Goal: Transaction & Acquisition: Purchase product/service

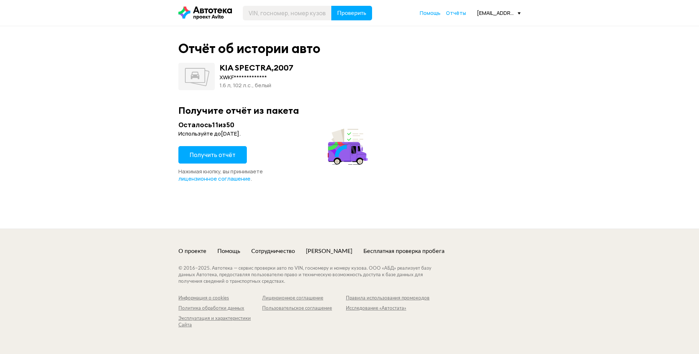
click at [213, 153] on span "Получить отчёт" at bounding box center [213, 155] width 46 height 8
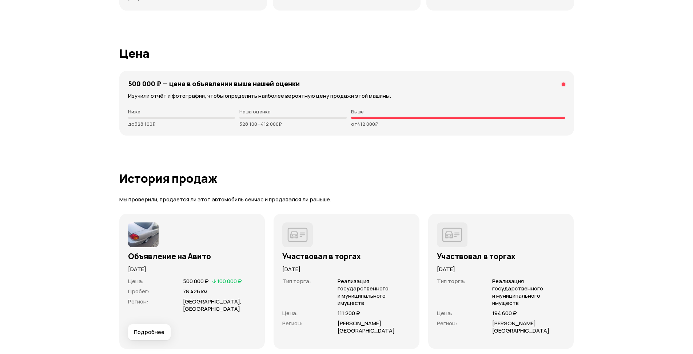
scroll to position [1892, 0]
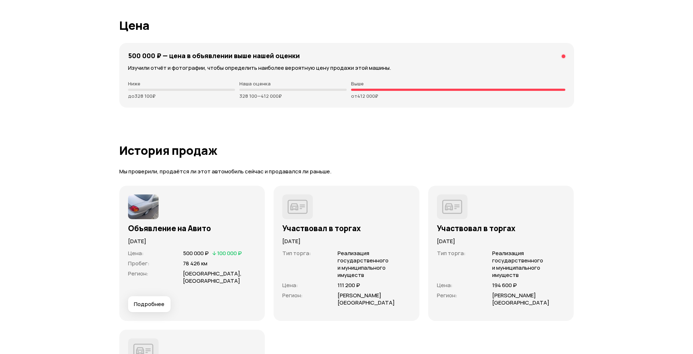
click at [159, 301] on span "Подробнее" at bounding box center [149, 304] width 31 height 7
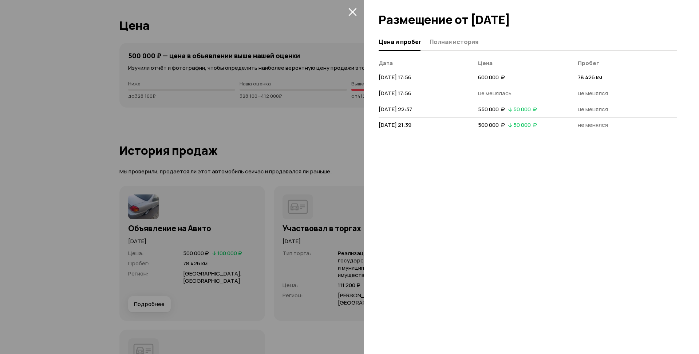
click at [332, 138] on div at bounding box center [349, 177] width 699 height 354
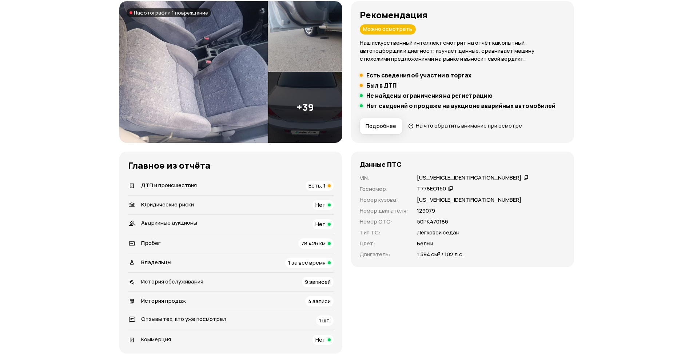
scroll to position [146, 0]
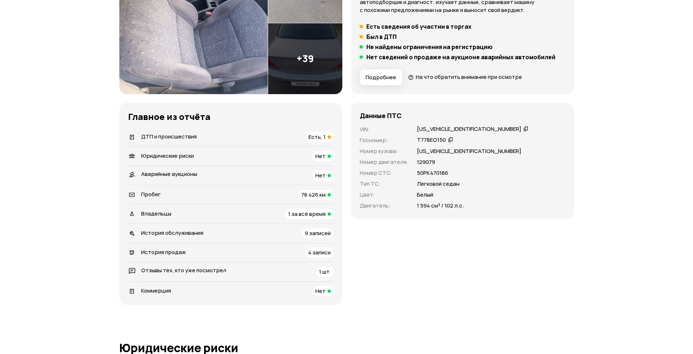
click at [469, 130] on div "[US_VEHICLE_IDENTIFICATION_NUMBER]" at bounding box center [469, 130] width 104 height 8
click at [524, 128] on icon at bounding box center [526, 128] width 5 height 7
click at [451, 105] on div "Данные ПТС VIN : [US_VEHICLE_IDENTIFICATION_NUMBER]   Госномер : Т778ЕО150   Но…" at bounding box center [462, 161] width 223 height 116
click at [319, 137] on span "Есть, 1" at bounding box center [317, 137] width 17 height 8
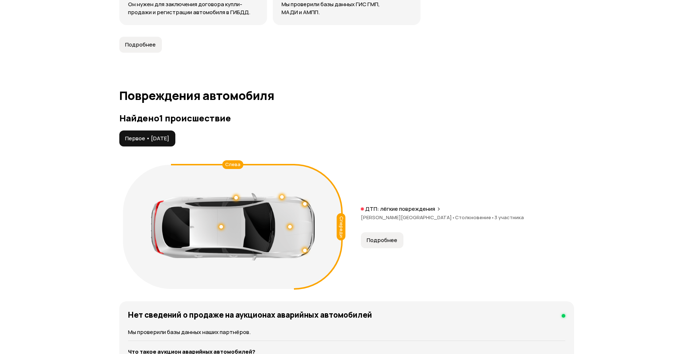
scroll to position [773, 0]
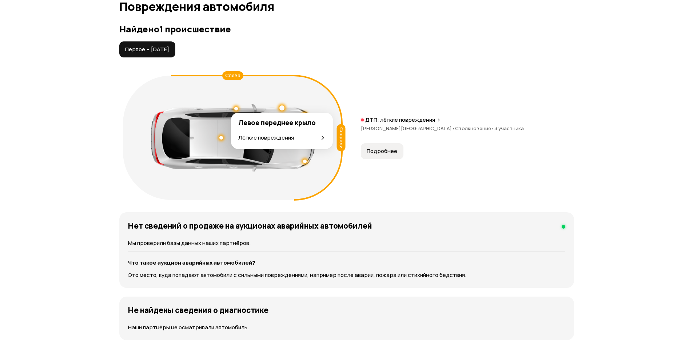
click at [319, 138] on div "Лёгкие повреждения" at bounding box center [281, 138] width 87 height 8
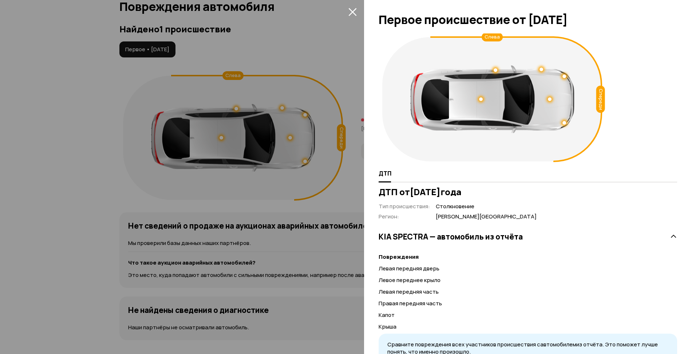
click at [342, 169] on div at bounding box center [349, 177] width 699 height 354
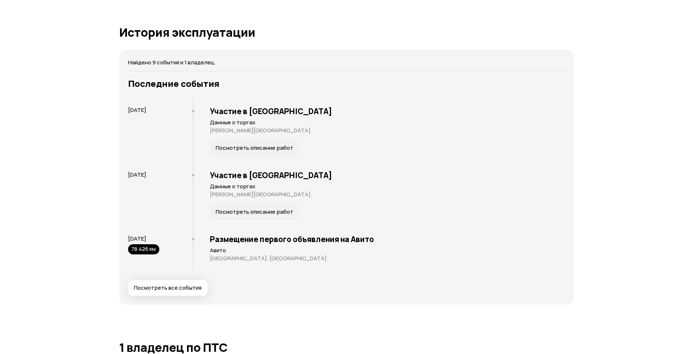
scroll to position [1383, 0]
click at [164, 286] on span "Посмотреть все события" at bounding box center [168, 288] width 68 height 7
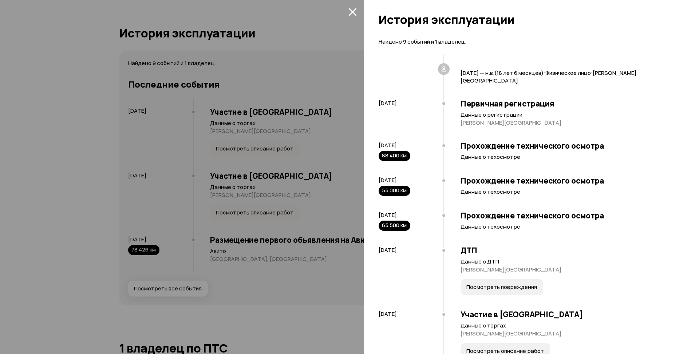
click at [338, 267] on div at bounding box center [349, 177] width 699 height 354
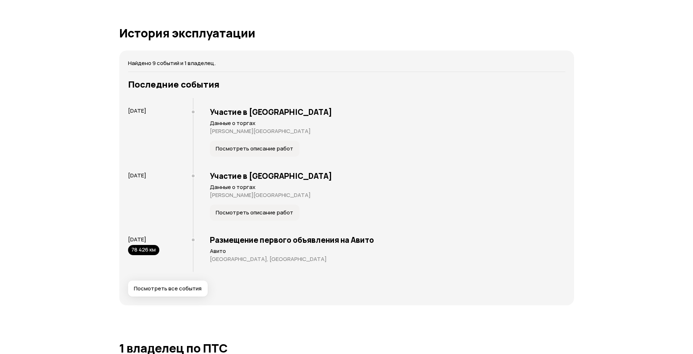
click at [181, 287] on span "Посмотреть все события" at bounding box center [168, 288] width 68 height 7
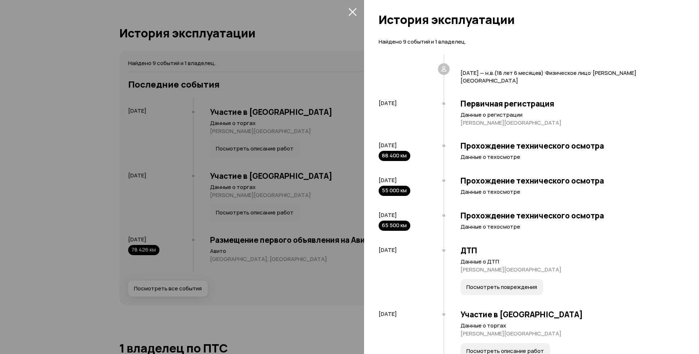
click at [317, 275] on div at bounding box center [349, 177] width 699 height 354
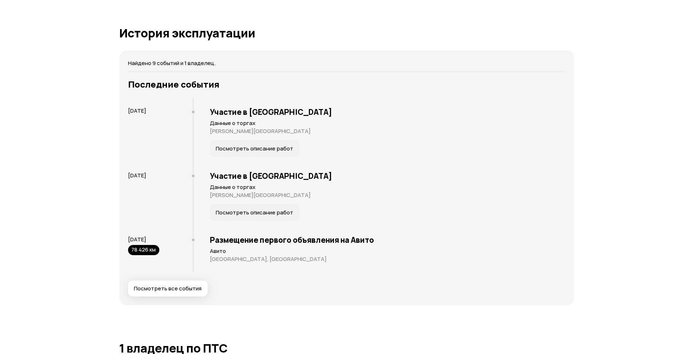
scroll to position [1128, 0]
